Goal: Task Accomplishment & Management: Use online tool/utility

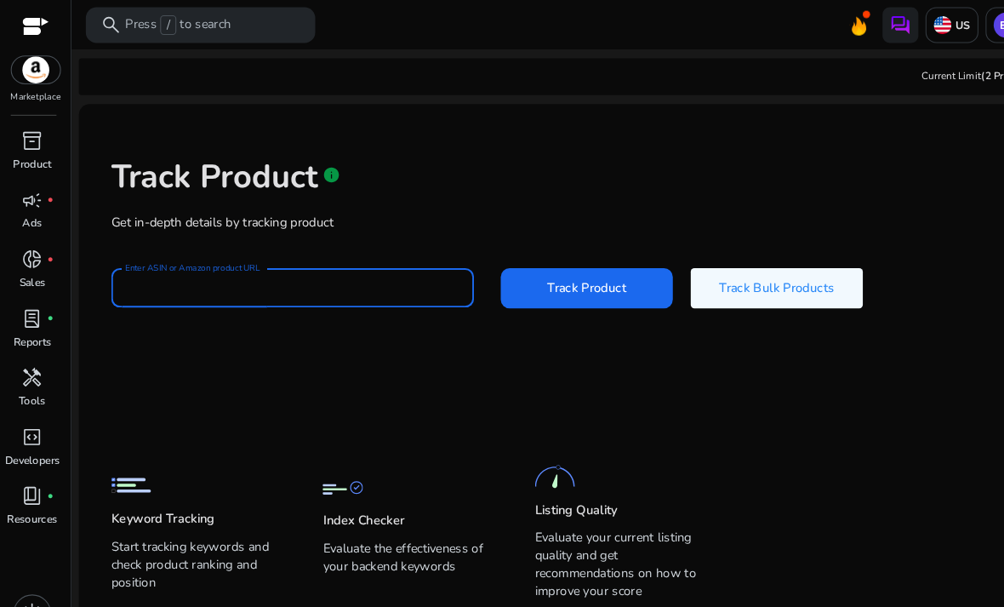
click at [26, 26] on div at bounding box center [34, 27] width 26 height 20
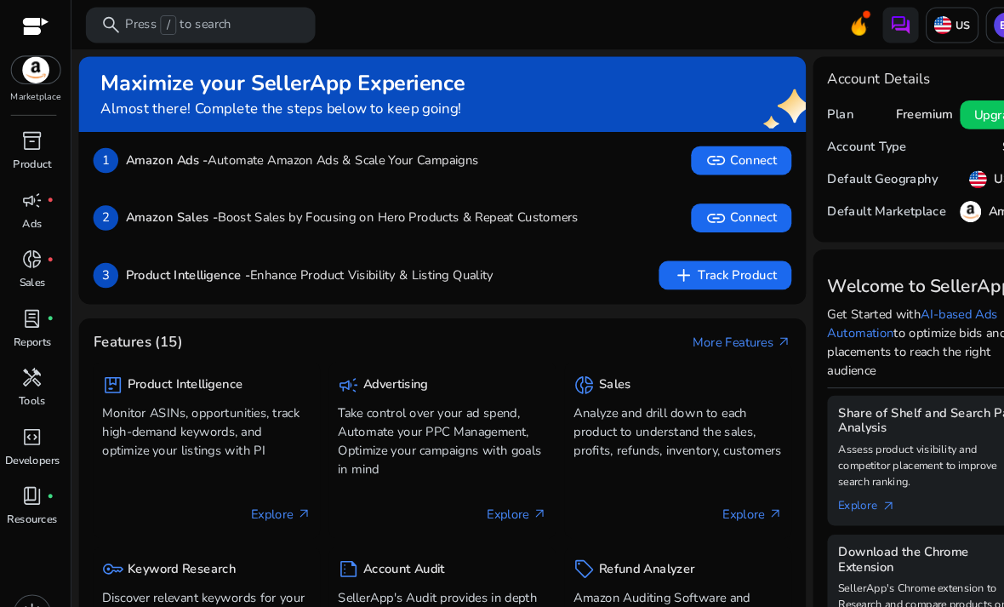
click at [40, 148] on p "Product" at bounding box center [31, 155] width 37 height 15
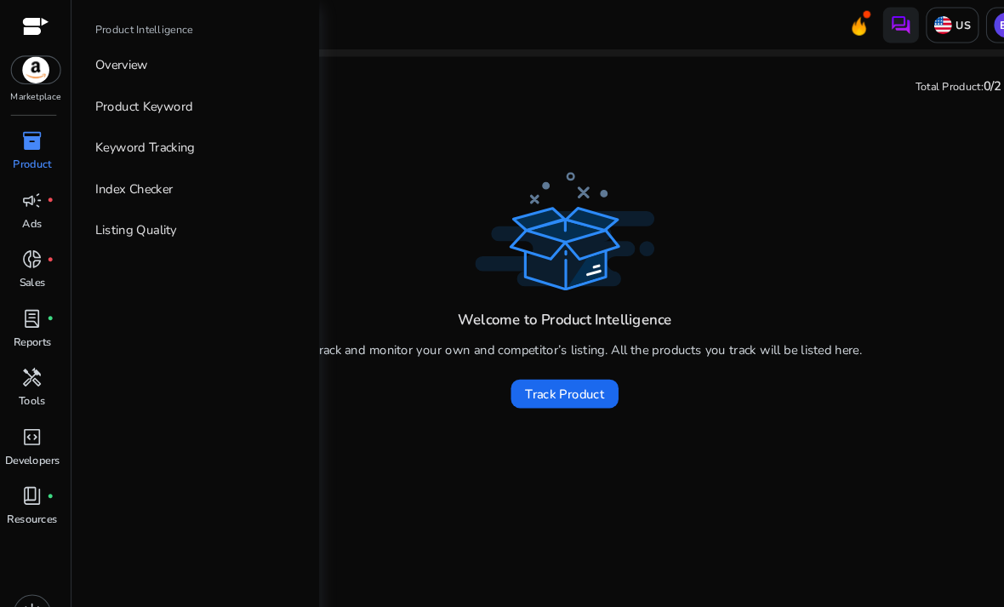
click at [38, 212] on p "Ads" at bounding box center [30, 211] width 19 height 15
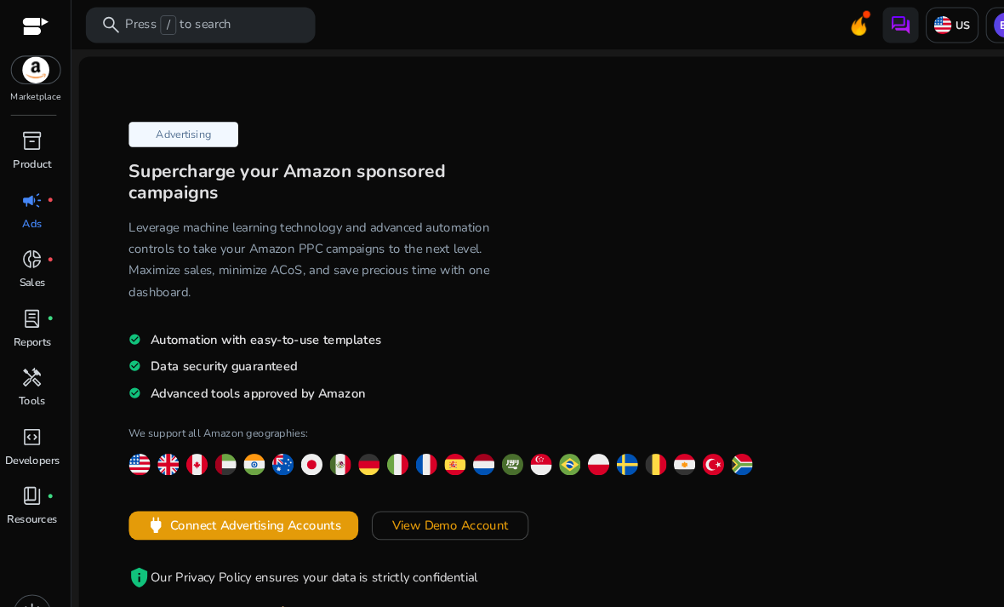
click at [39, 156] on p "Product" at bounding box center [31, 155] width 37 height 15
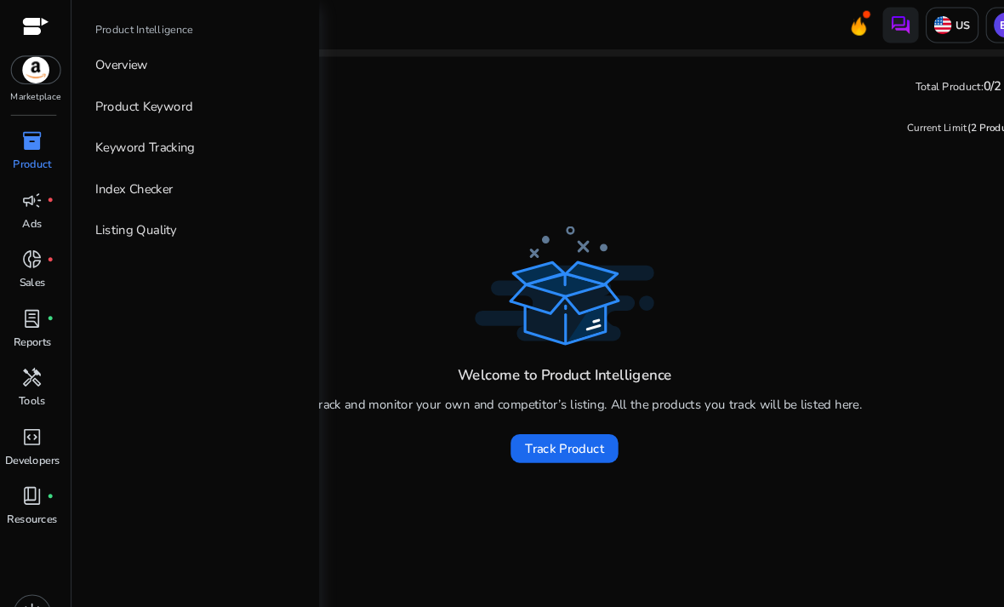
click at [167, 105] on p "Product Keyword" at bounding box center [136, 101] width 93 height 18
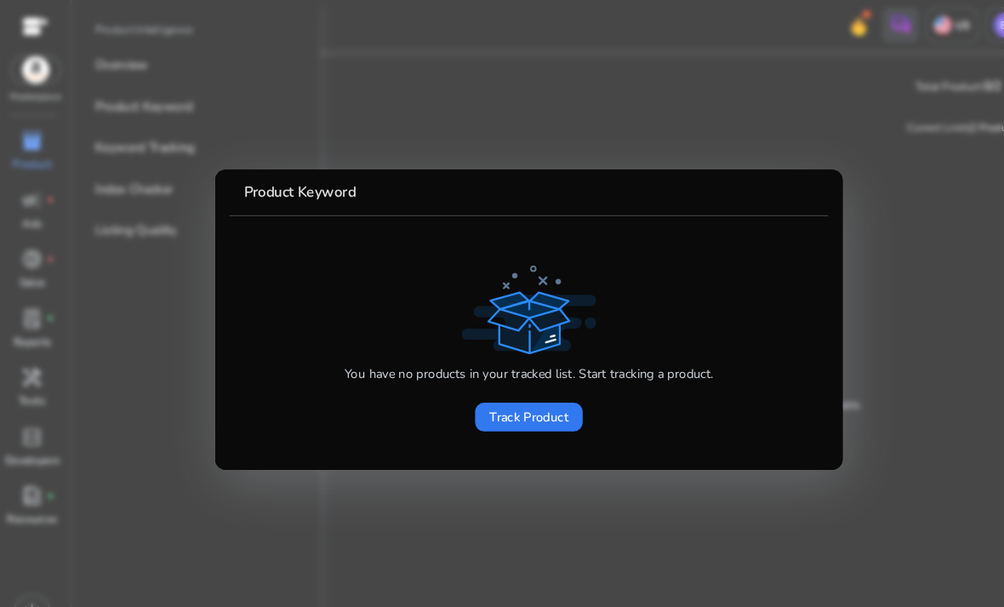
click at [534, 401] on span "Track Product" at bounding box center [501, 396] width 75 height 18
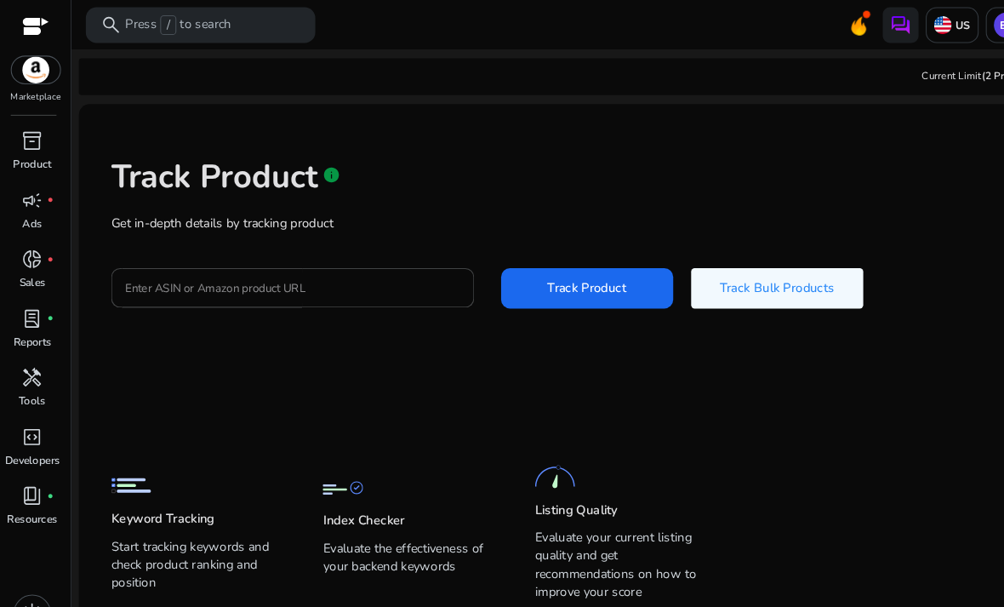
click at [365, 275] on input "Enter ASIN or Amazon product URL" at bounding box center [277, 273] width 317 height 19
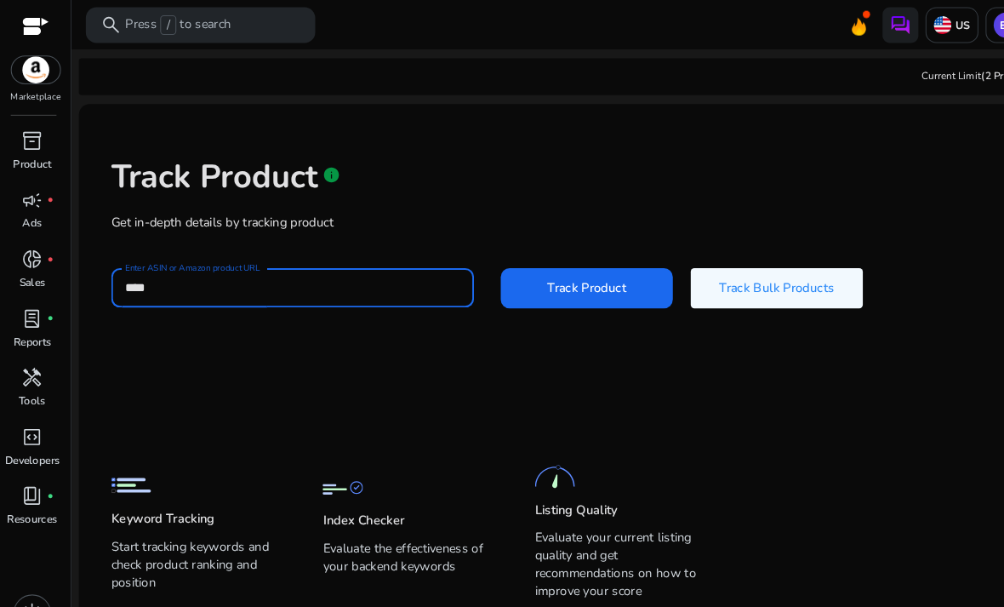
click at [556, 272] on button "Track Product" at bounding box center [557, 273] width 163 height 38
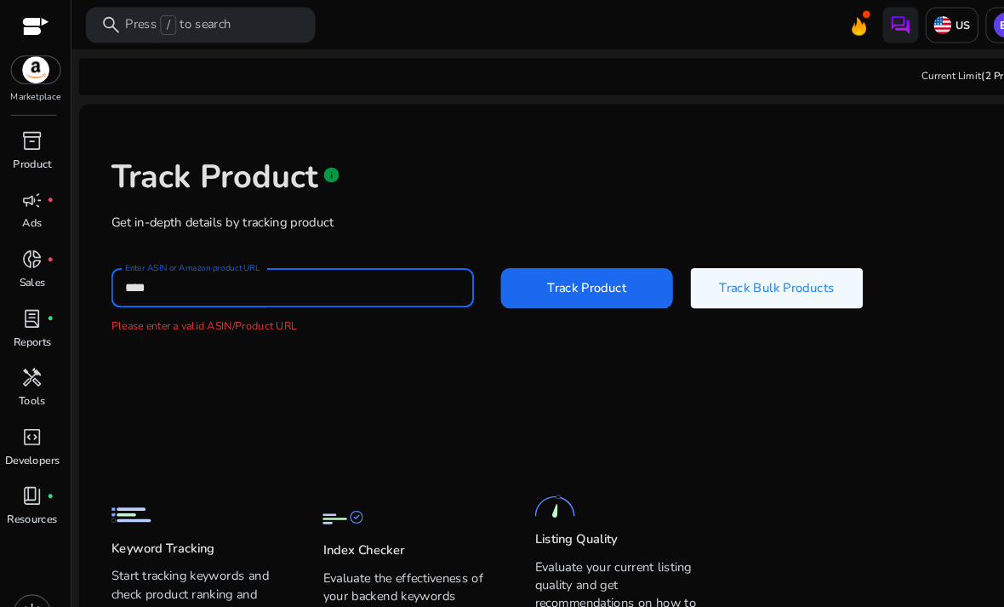
click at [556, 272] on button "Track Product" at bounding box center [557, 273] width 163 height 38
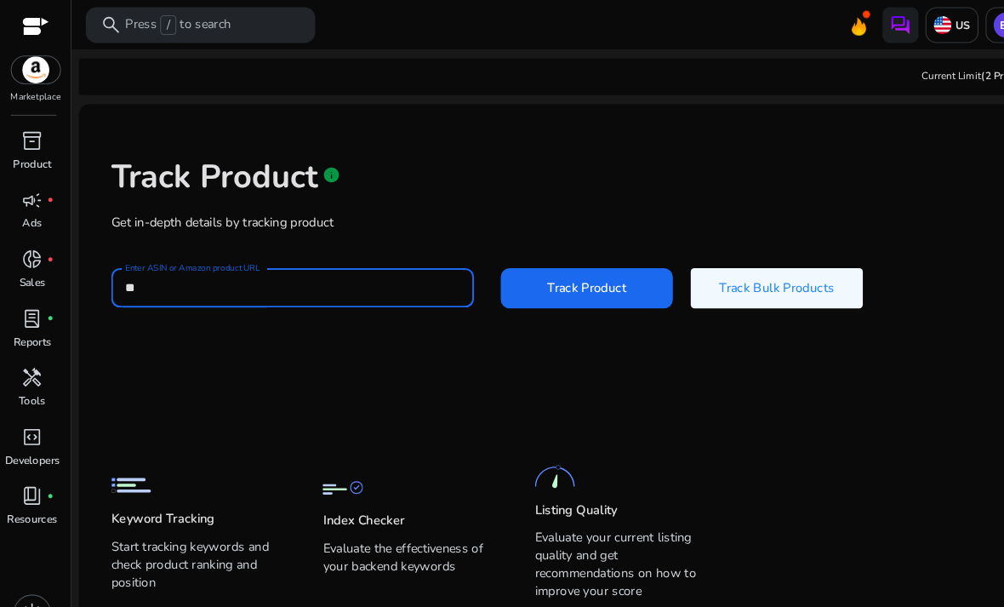
type input "*"
click at [307, 278] on input "Enter ASIN or Amazon product URL" at bounding box center [277, 273] width 317 height 19
paste input "**********"
type input "**********"
click at [604, 286] on span at bounding box center [557, 274] width 163 height 41
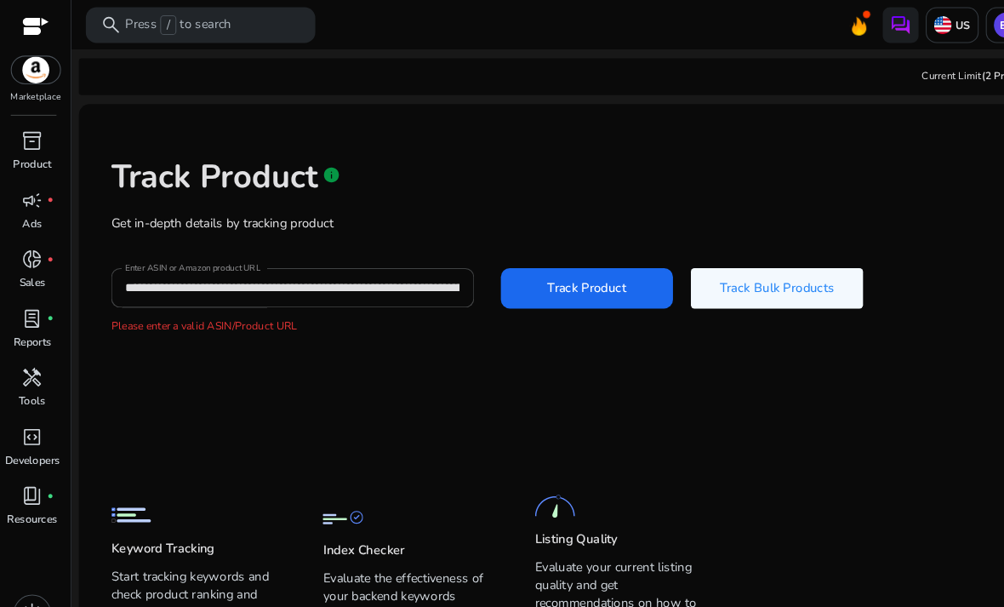
click at [779, 270] on span "Track Bulk Products" at bounding box center [737, 274] width 109 height 18
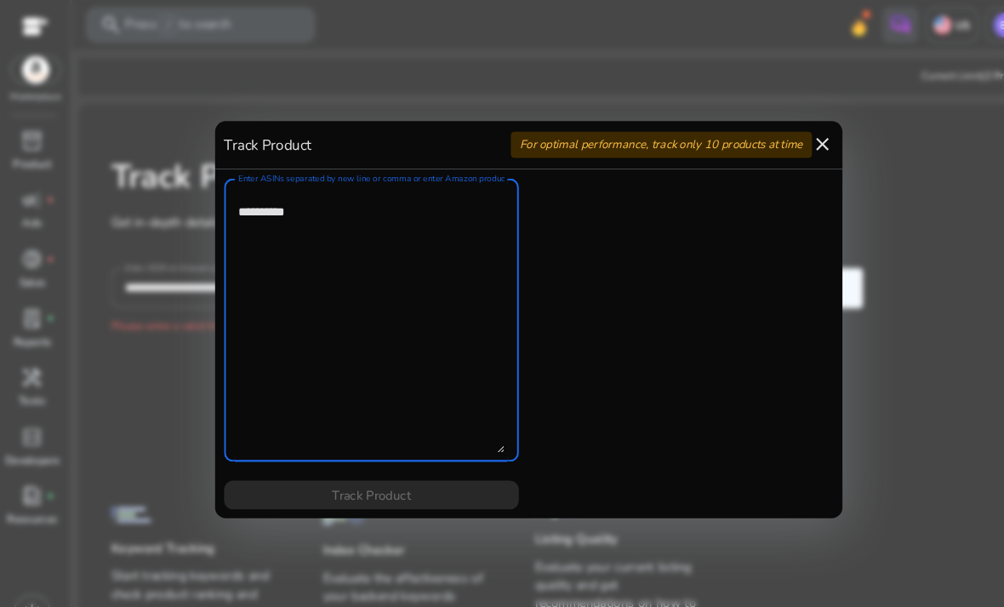
click at [784, 140] on mat-icon "close" at bounding box center [781, 137] width 20 height 20
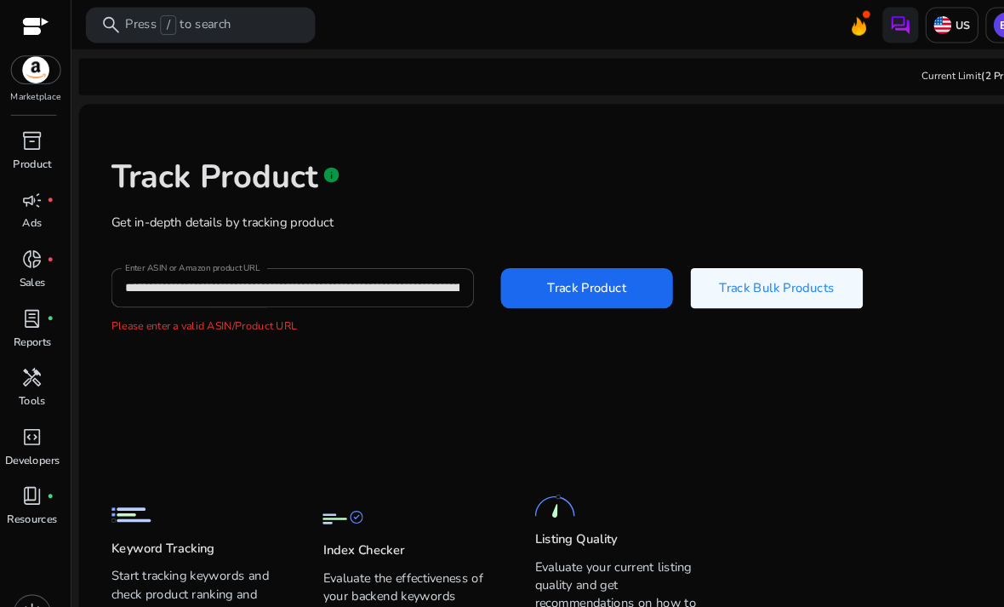
click at [782, 138] on div "Track Product info" at bounding box center [535, 164] width 861 height 70
click at [34, 383] on p "Tools" at bounding box center [31, 380] width 26 height 15
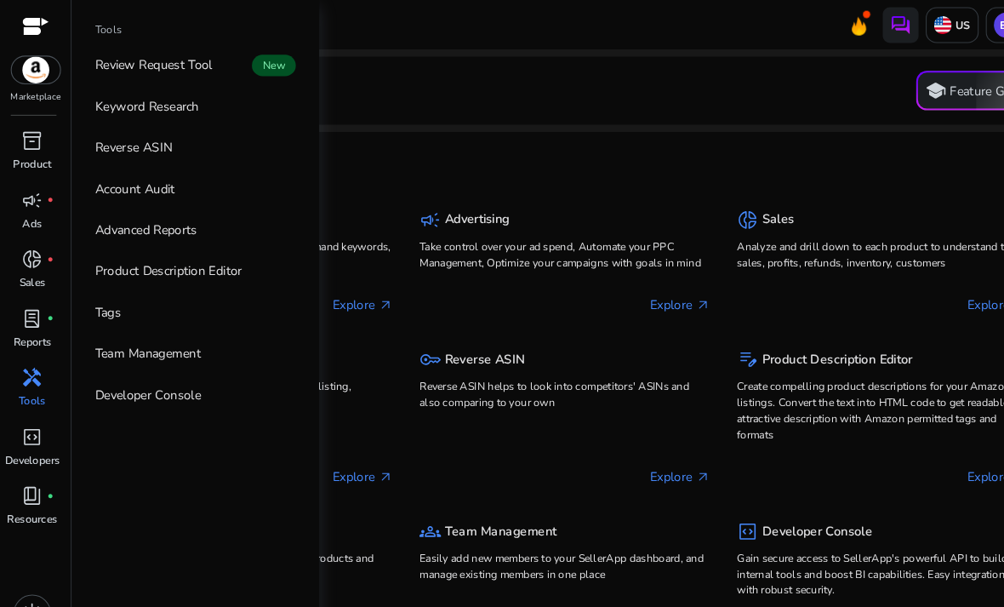
click at [227, 109] on link "Keyword Research" at bounding box center [186, 101] width 218 height 38
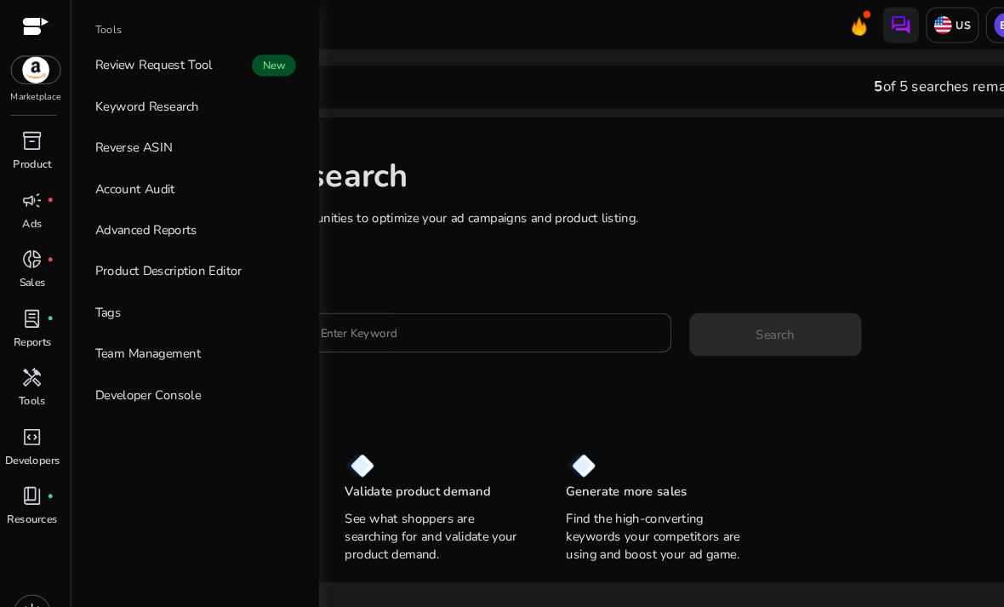
click at [442, 157] on h1 "Keyword Research" at bounding box center [548, 167] width 863 height 37
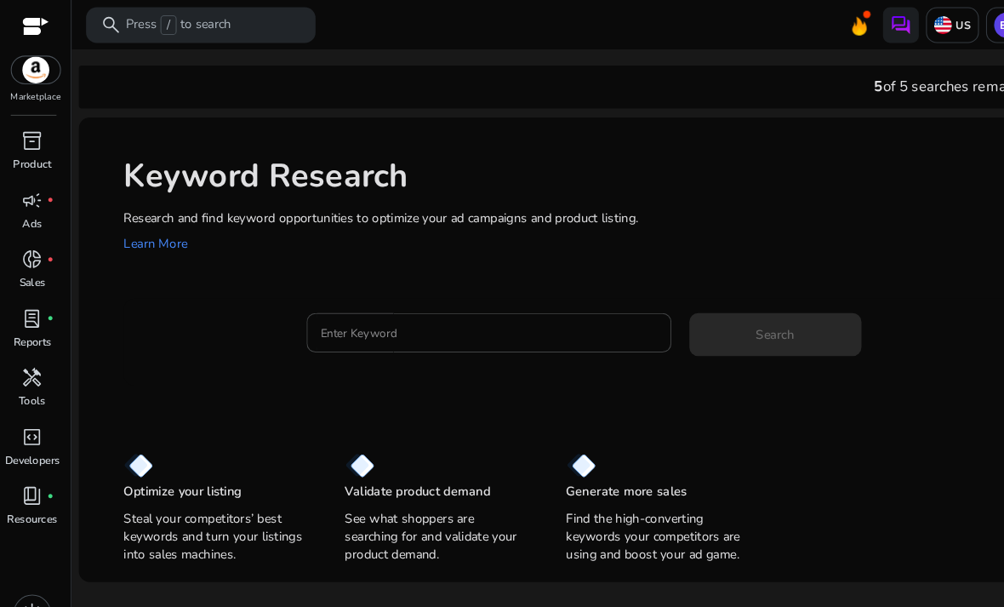
click at [382, 322] on input "Enter Keyword" at bounding box center [464, 315] width 319 height 19
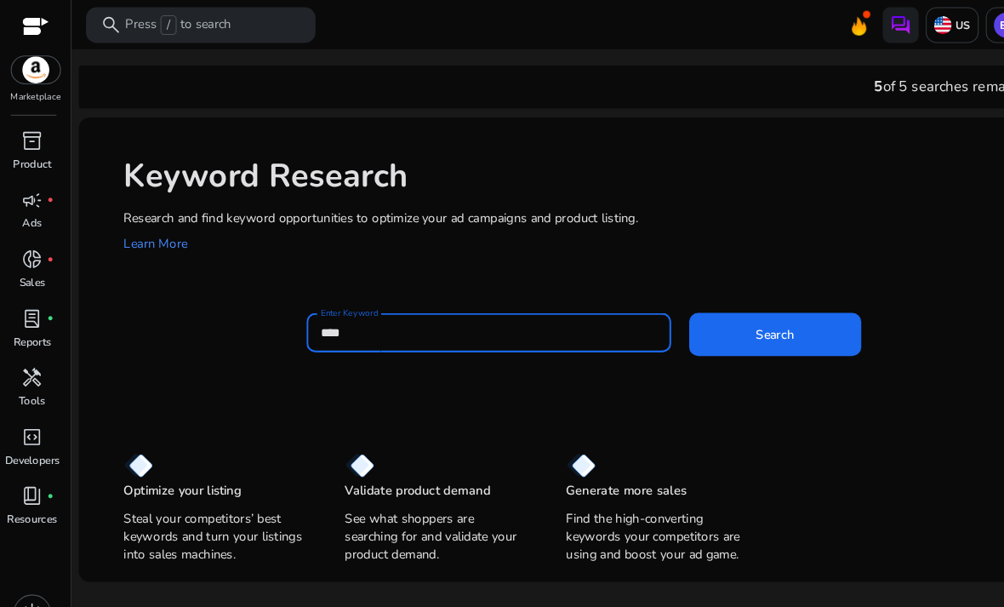
type input "****"
click at [735, 316] on button "Search" at bounding box center [735, 317] width 163 height 41
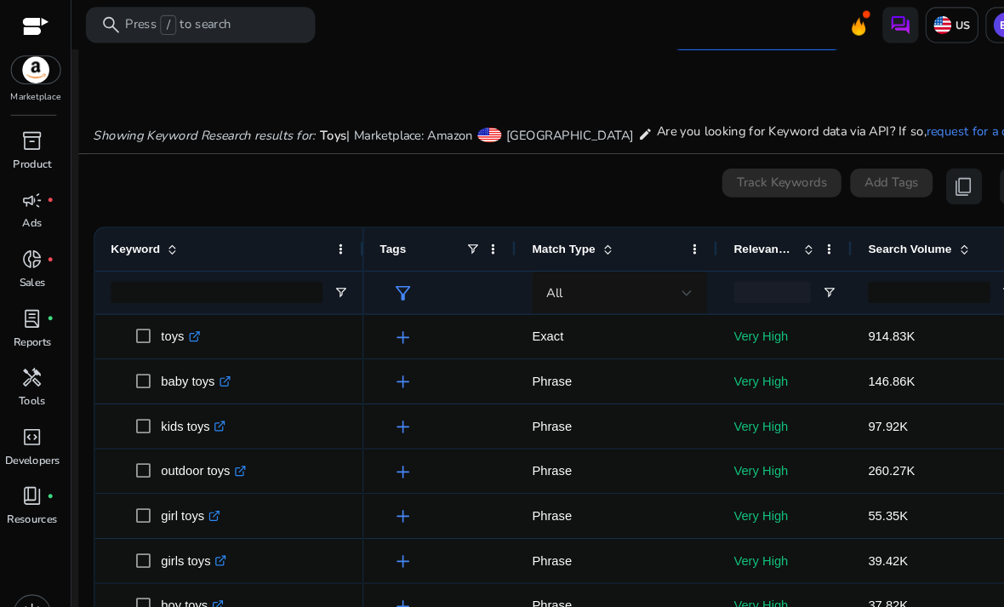
scroll to position [125, 0]
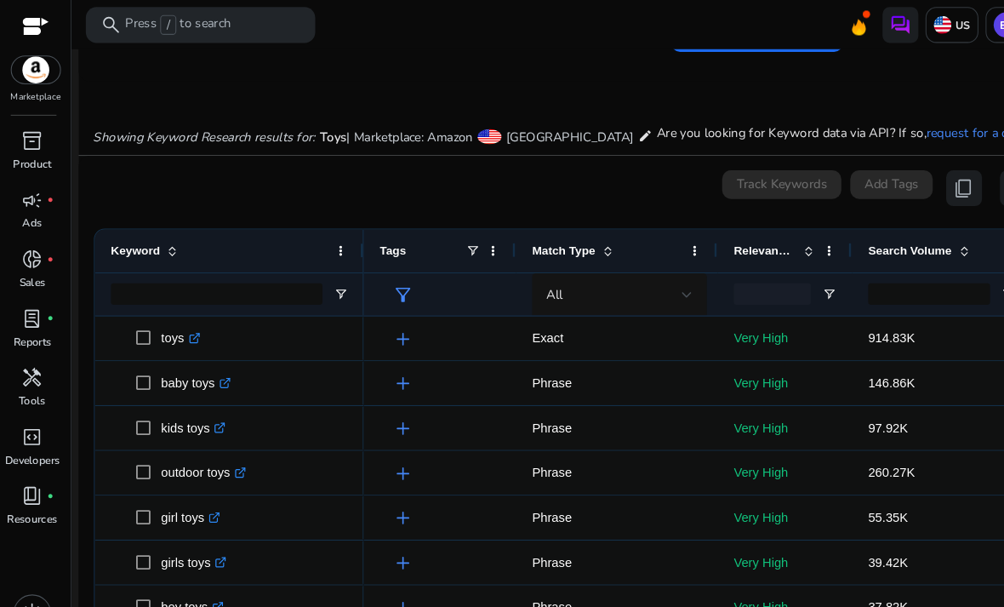
click at [44, 254] on div "donut_small fiber_manual_record" at bounding box center [31, 245] width 48 height 27
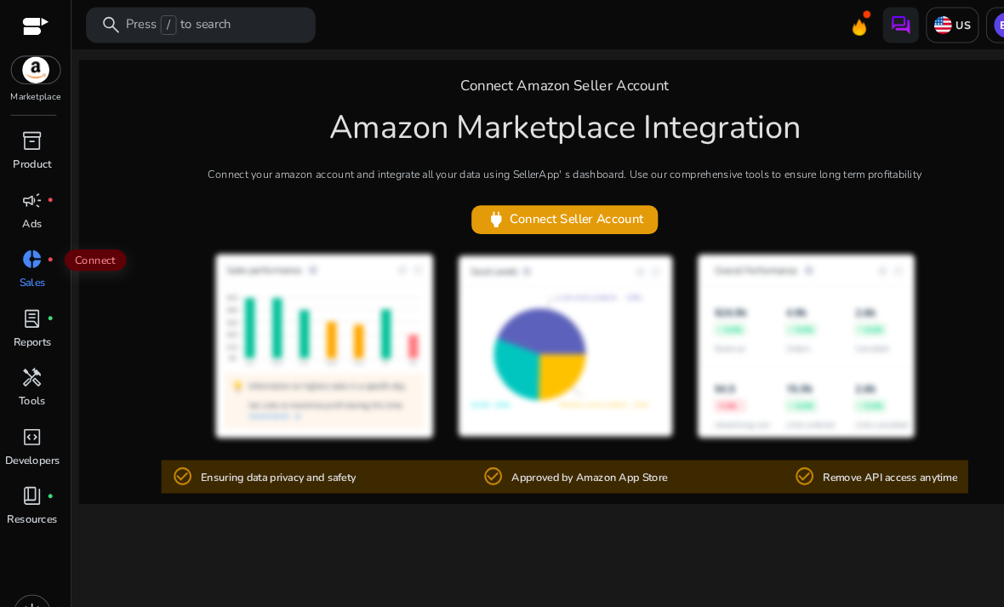
click at [37, 308] on span "lab_profile" at bounding box center [30, 302] width 20 height 20
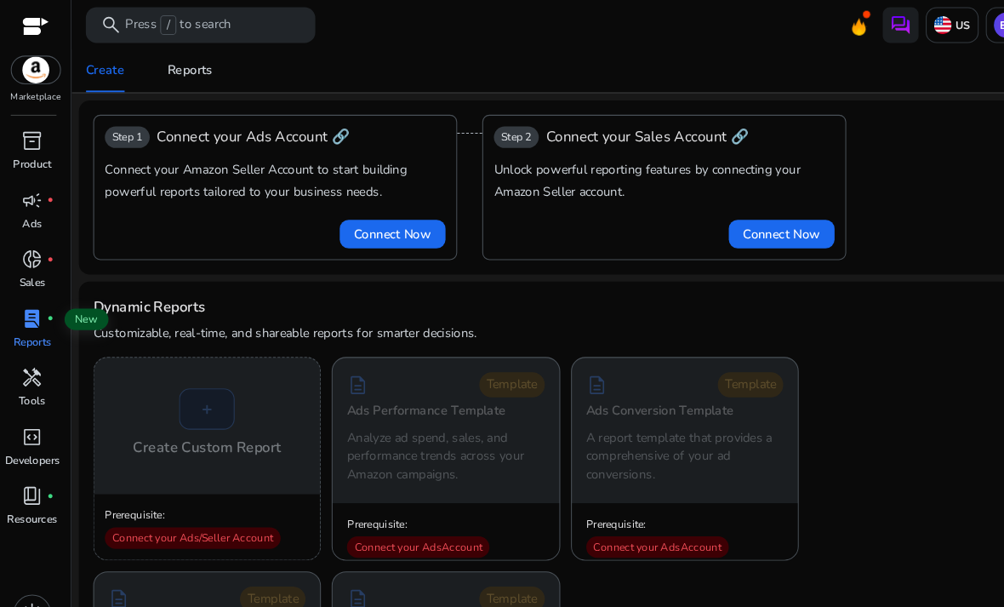
click at [37, 373] on p "Tools" at bounding box center [31, 380] width 26 height 15
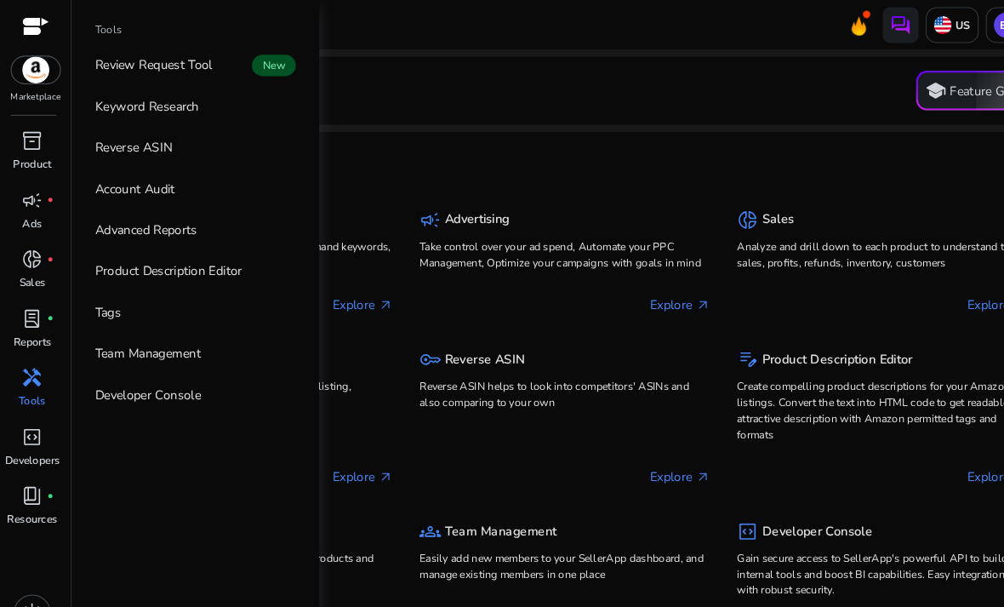
click at [201, 262] on p "Product Description Editor" at bounding box center [160, 257] width 140 height 18
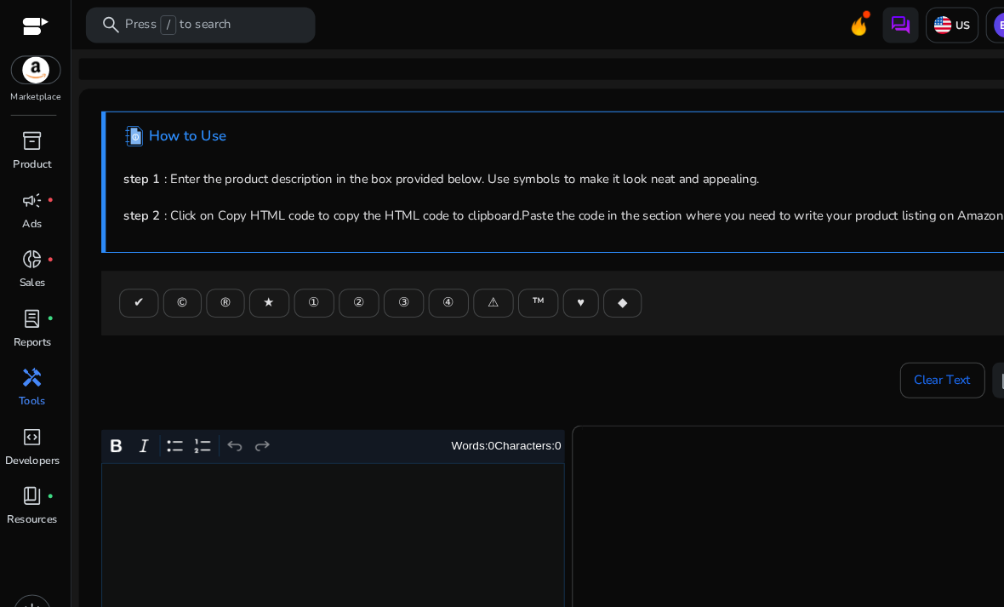
click at [486, 107] on div ".st1{fill:#2c8af8}.st2{fill:#fcfeff} How to Use step 1 : Enter the product desc…" at bounding box center [536, 172] width 880 height 134
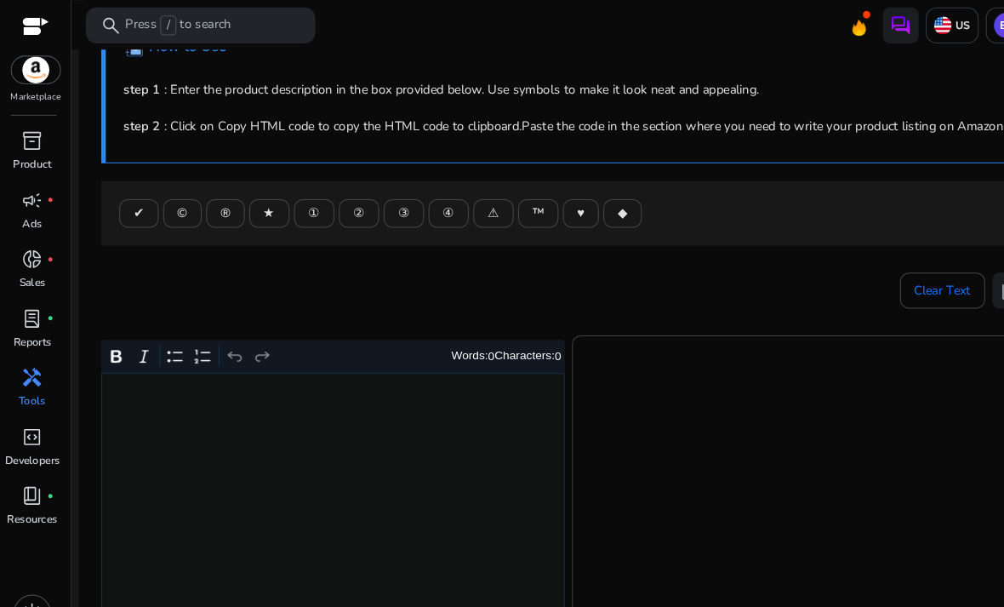
scroll to position [84, 0]
click at [42, 379] on p "Tools" at bounding box center [31, 380] width 26 height 15
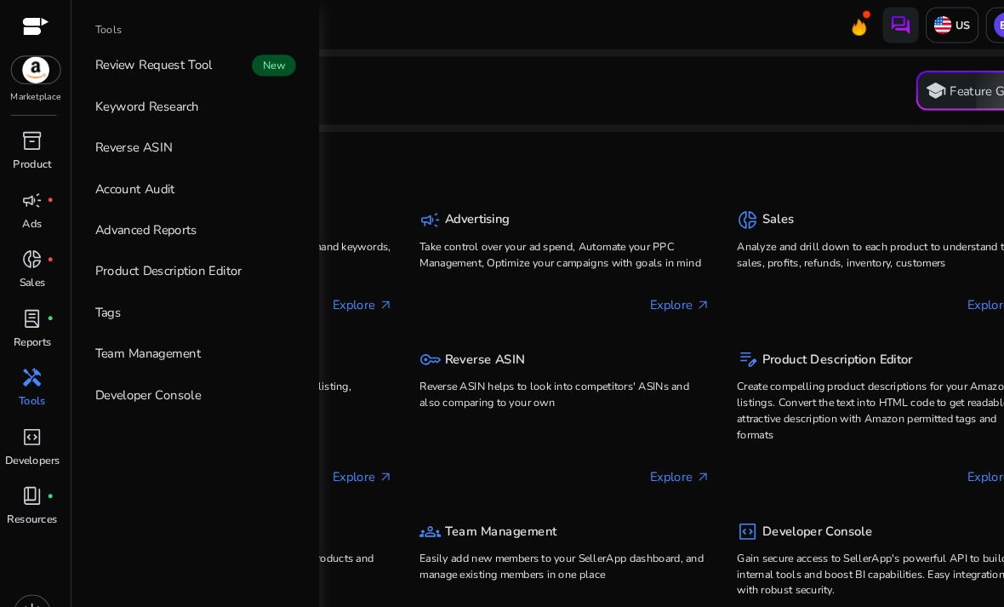
click at [243, 55] on span "New" at bounding box center [260, 62] width 42 height 20
click at [174, 309] on link "Tags" at bounding box center [186, 296] width 218 height 38
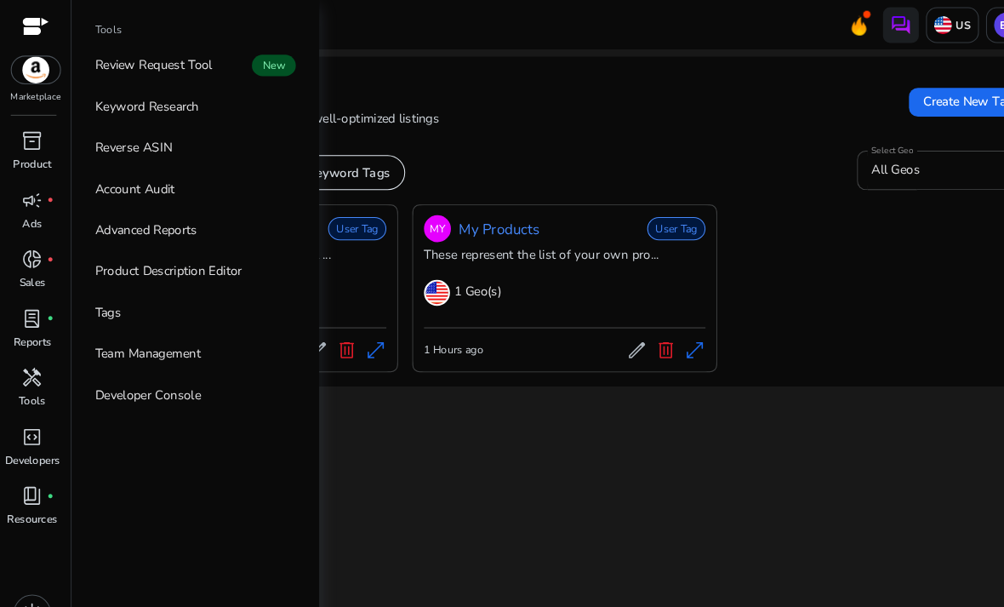
click at [410, 436] on div "We are getting things ready for you... Tag Management Find keyword opportunitie…" at bounding box center [536, 327] width 922 height 560
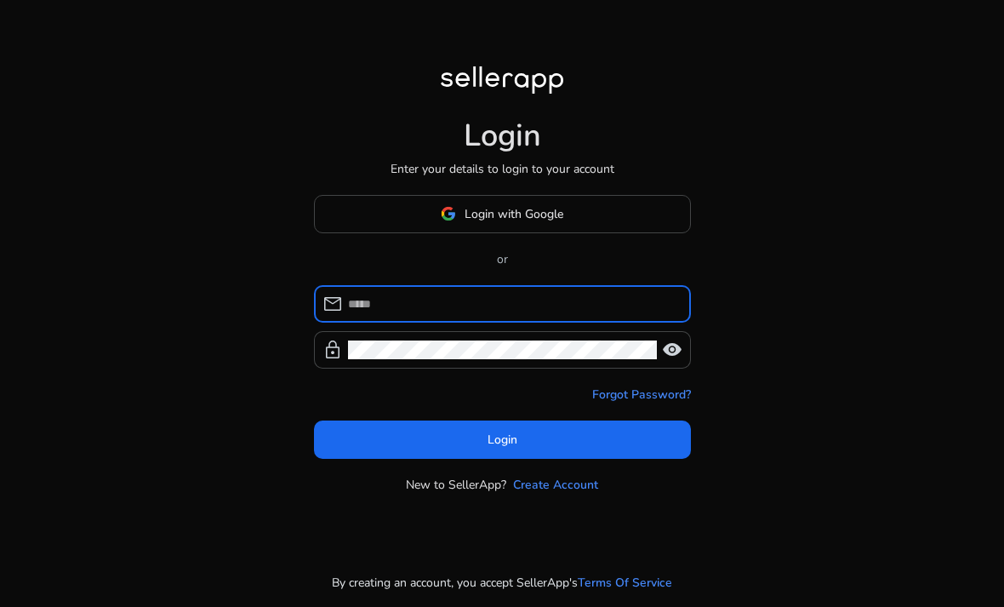
click at [563, 223] on span "Login with Google" at bounding box center [513, 214] width 99 height 18
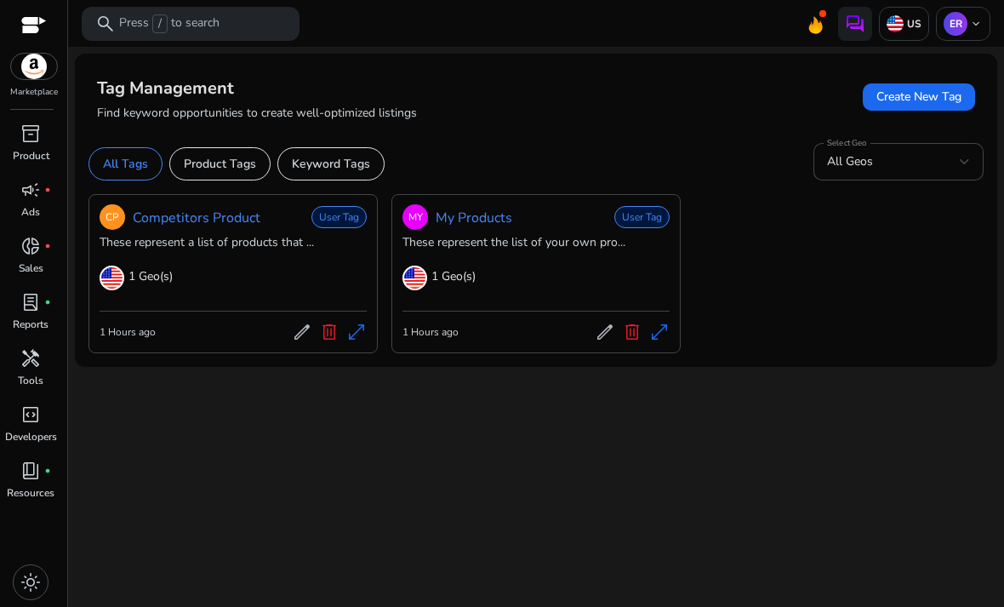
click at [48, 60] on img at bounding box center [34, 67] width 46 height 26
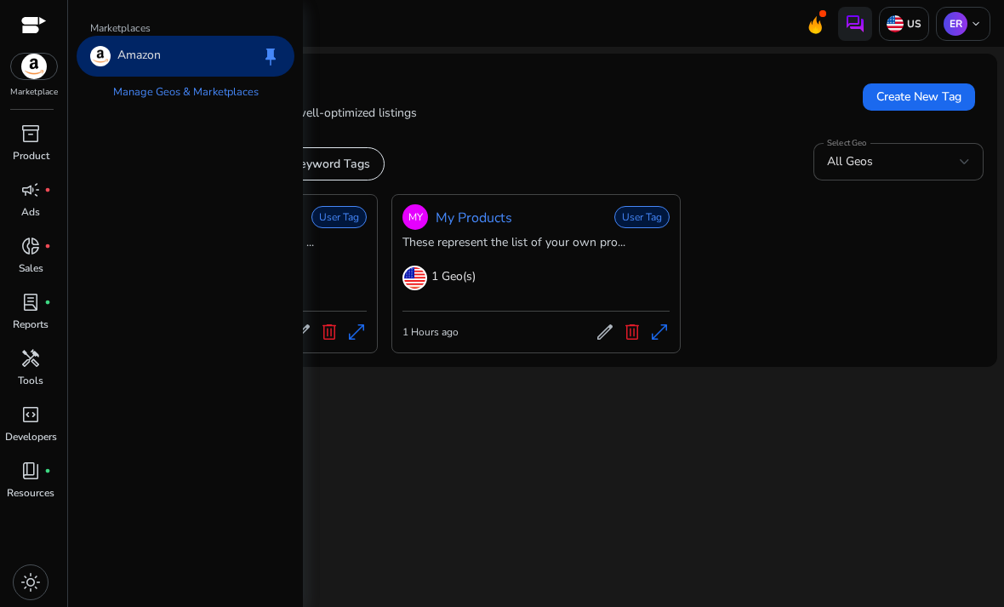
click at [40, 75] on img at bounding box center [34, 67] width 46 height 26
click at [184, 55] on div "Amazon keep" at bounding box center [186, 56] width 218 height 41
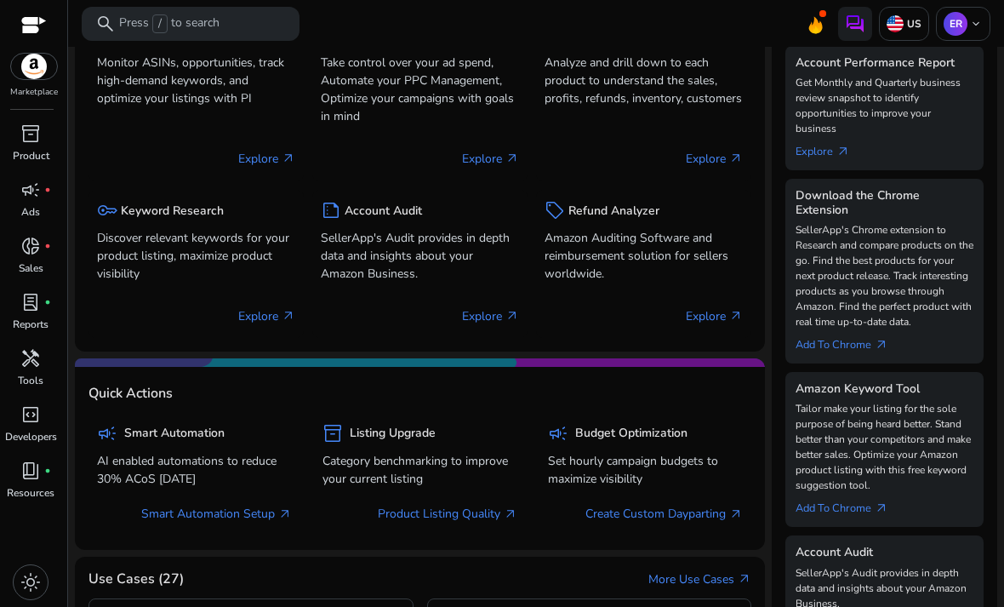
scroll to position [321, 0]
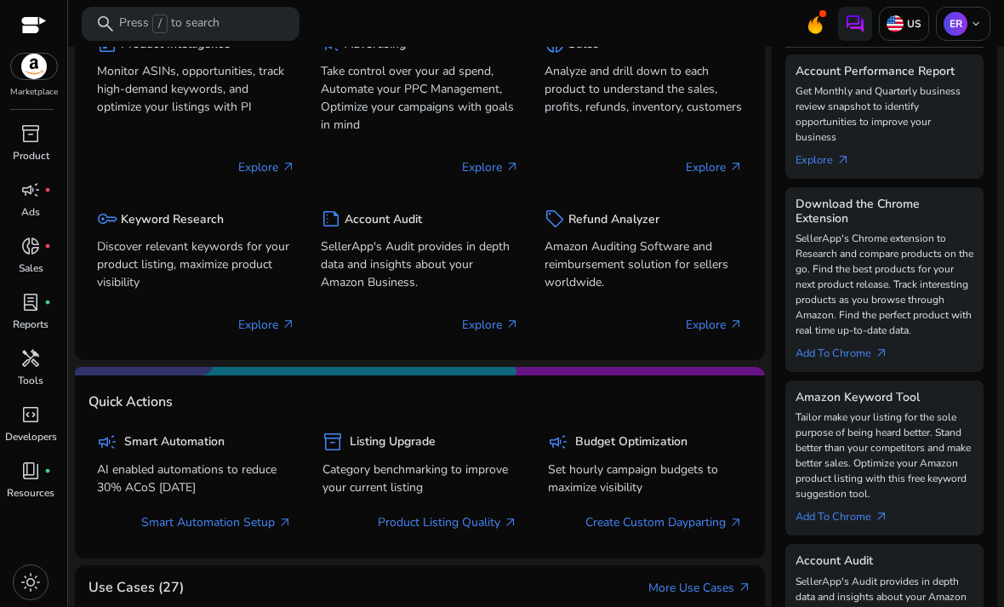
click at [817, 32] on icon at bounding box center [814, 30] width 5 height 8
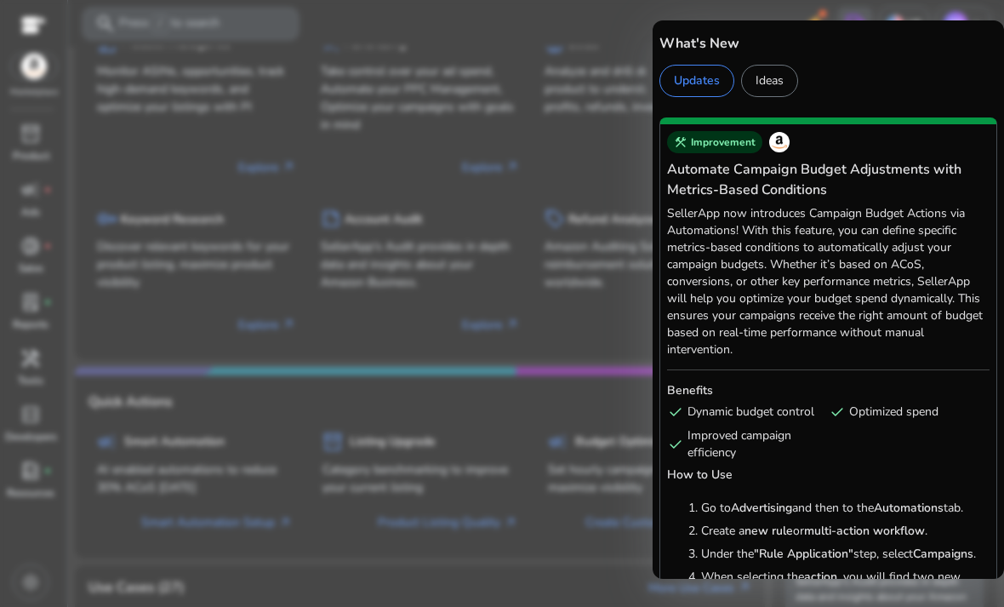
click at [642, 185] on div at bounding box center [502, 303] width 1004 height 607
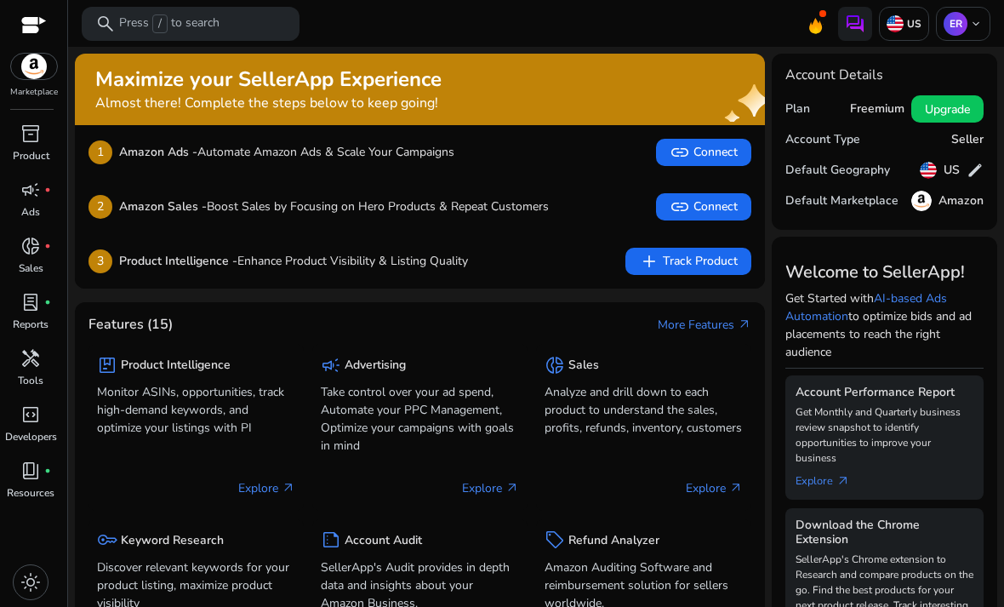
scroll to position [0, 0]
click at [30, 148] on p "Product" at bounding box center [31, 155] width 37 height 15
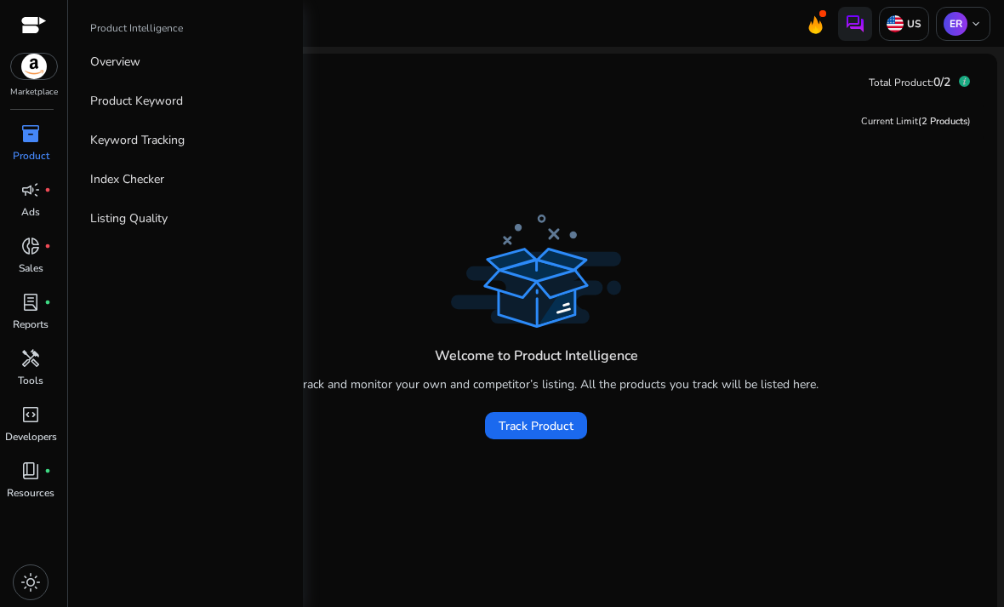
click at [243, 107] on link "Product Keyword" at bounding box center [186, 101] width 218 height 38
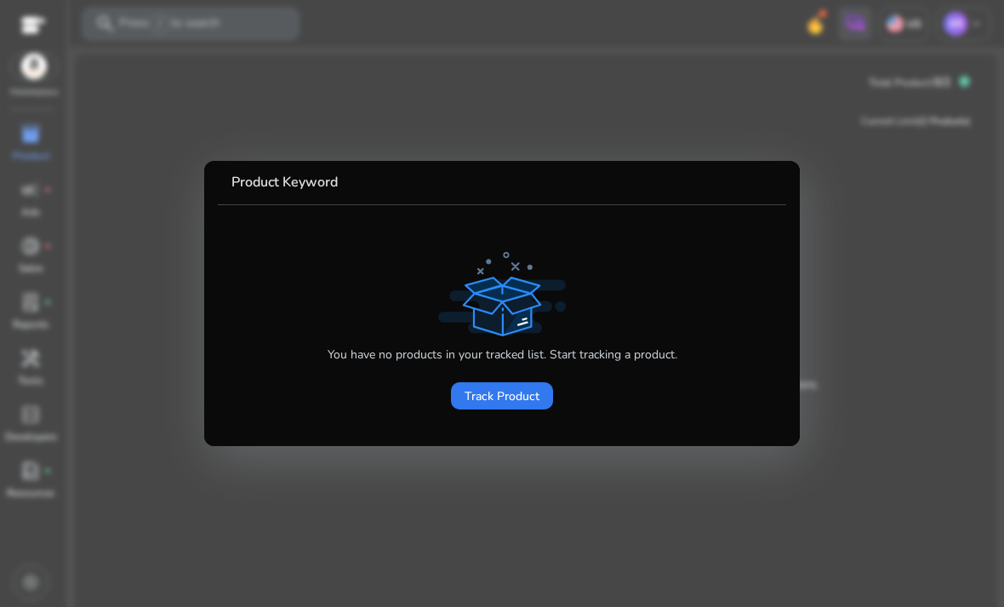
click at [526, 402] on span "Track Product" at bounding box center [501, 396] width 75 height 18
